Goal: Information Seeking & Learning: Understand process/instructions

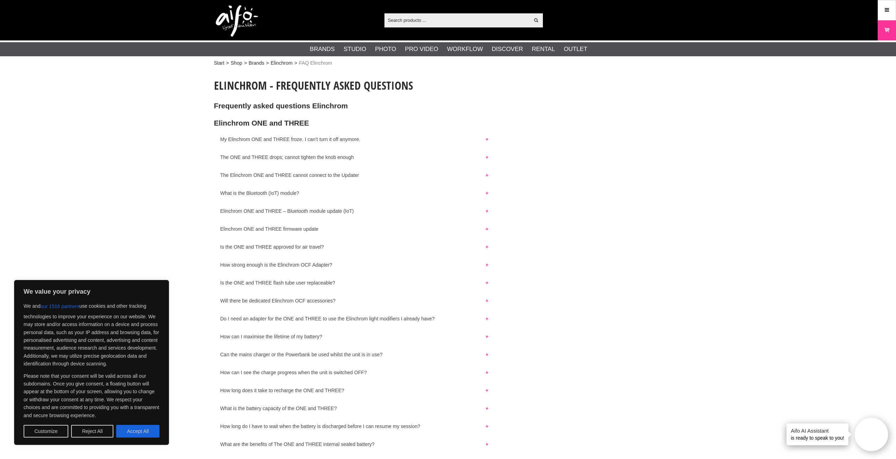
click at [430, 24] on input "text" at bounding box center [456, 20] width 145 height 11
click at [486, 175] on button "The Elinchrom ONE and THREE cannot connect to the Updater" at bounding box center [354, 173] width 281 height 9
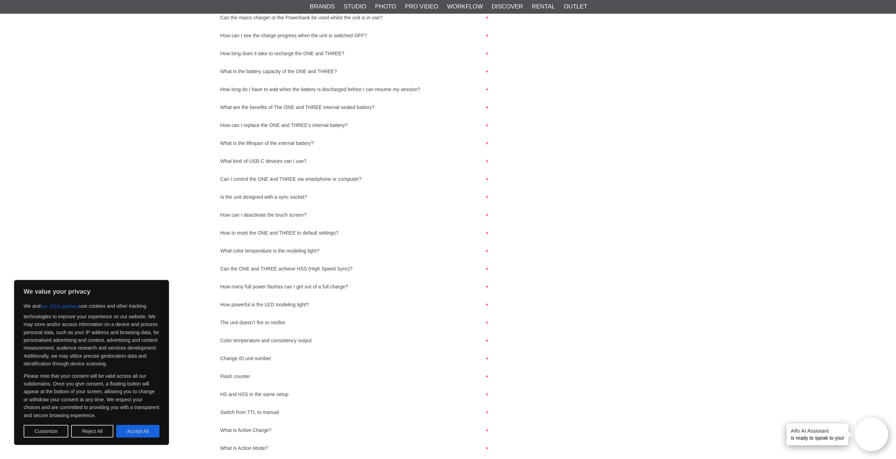
scroll to position [141, 0]
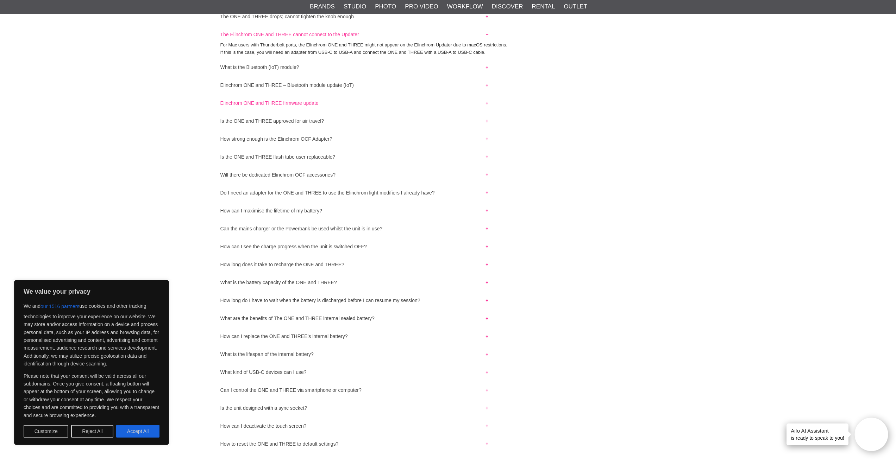
click at [489, 106] on button "Elinchrom ONE and THREE firmware update" at bounding box center [354, 101] width 281 height 9
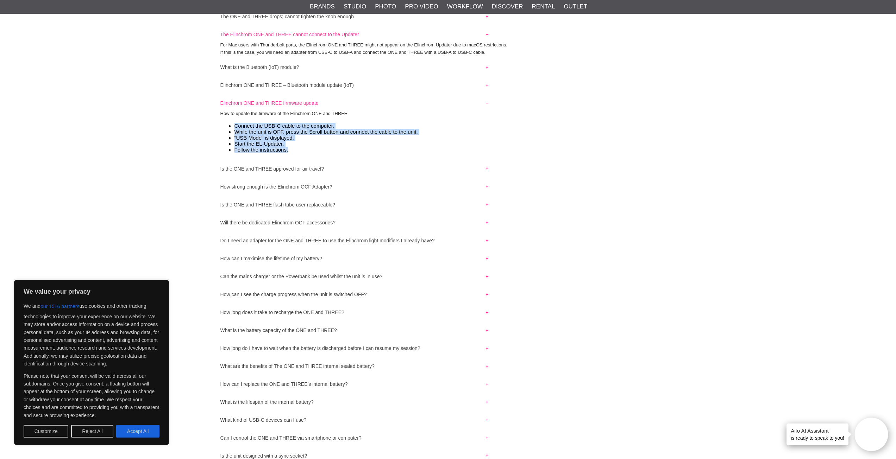
drag, startPoint x: 226, startPoint y: 127, endPoint x: 297, endPoint y: 155, distance: 76.2
click at [297, 155] on div "How to update the firmware of the Elinchrom ONE and THREE Connect the USB-C cab…" at bounding box center [448, 134] width 468 height 48
click at [315, 147] on li "Follow the instructions." at bounding box center [454, 150] width 441 height 6
drag, startPoint x: 229, startPoint y: 133, endPoint x: 300, endPoint y: 151, distance: 73.4
click at [300, 151] on ul "Connect the USB-C cable to the computer. While the unit is OFF, press the Scrol…" at bounding box center [448, 138] width 456 height 30
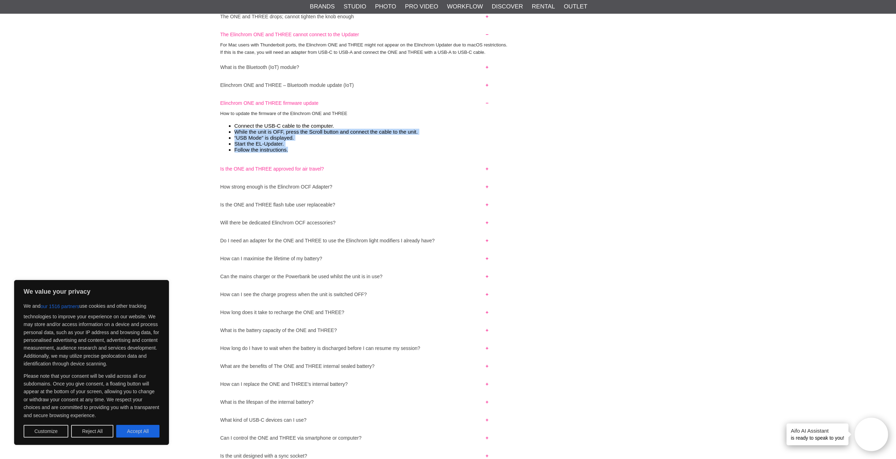
copy ul "While the unit is OFF, press the Scroll button and connect the cable to the uni…"
